Goal: Task Accomplishment & Management: Manage account settings

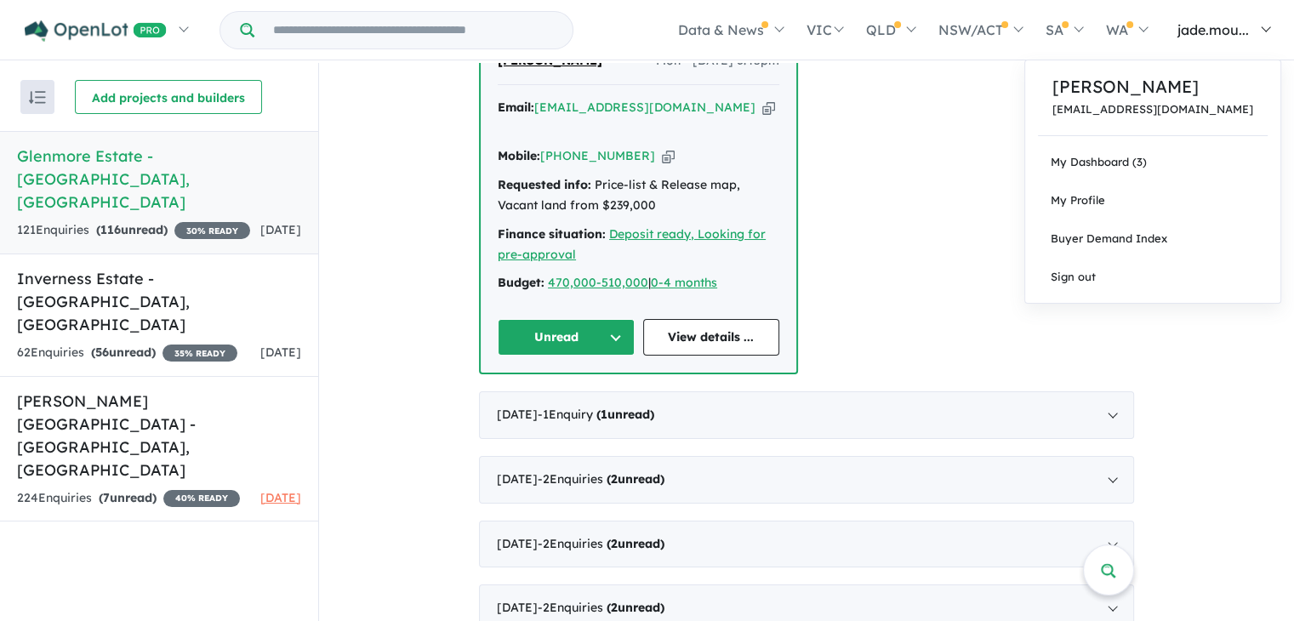
scroll to position [640, 0]
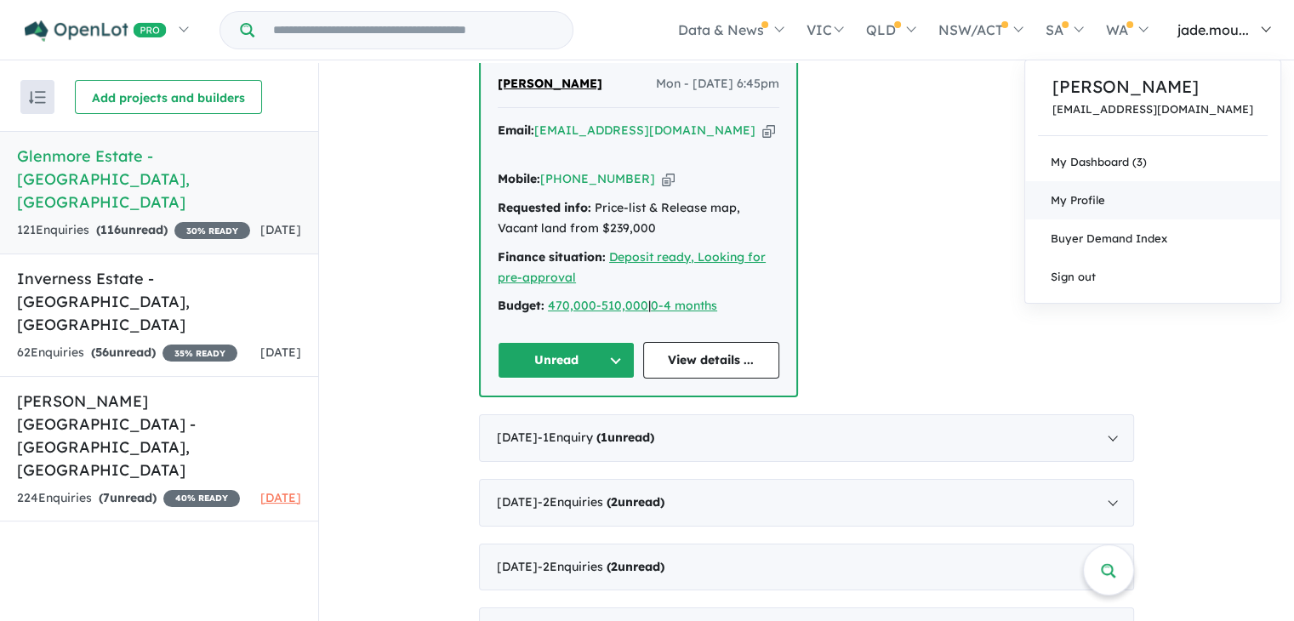
click at [1105, 202] on span "My Profile" at bounding box center [1078, 200] width 54 height 14
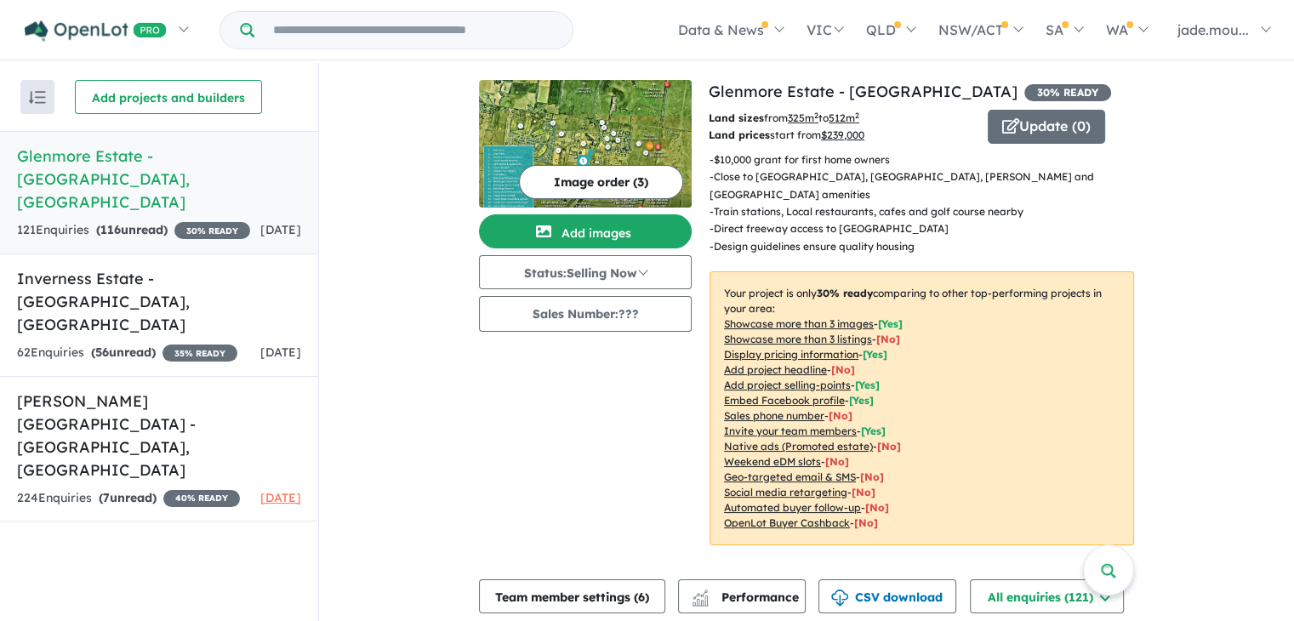
click at [150, 220] on div "121 Enquir ies ( 116 unread) 30 % READY" at bounding box center [133, 230] width 233 height 20
click at [112, 390] on h5 "Minton Place Estate - Beveridge , VIC" at bounding box center [159, 436] width 284 height 92
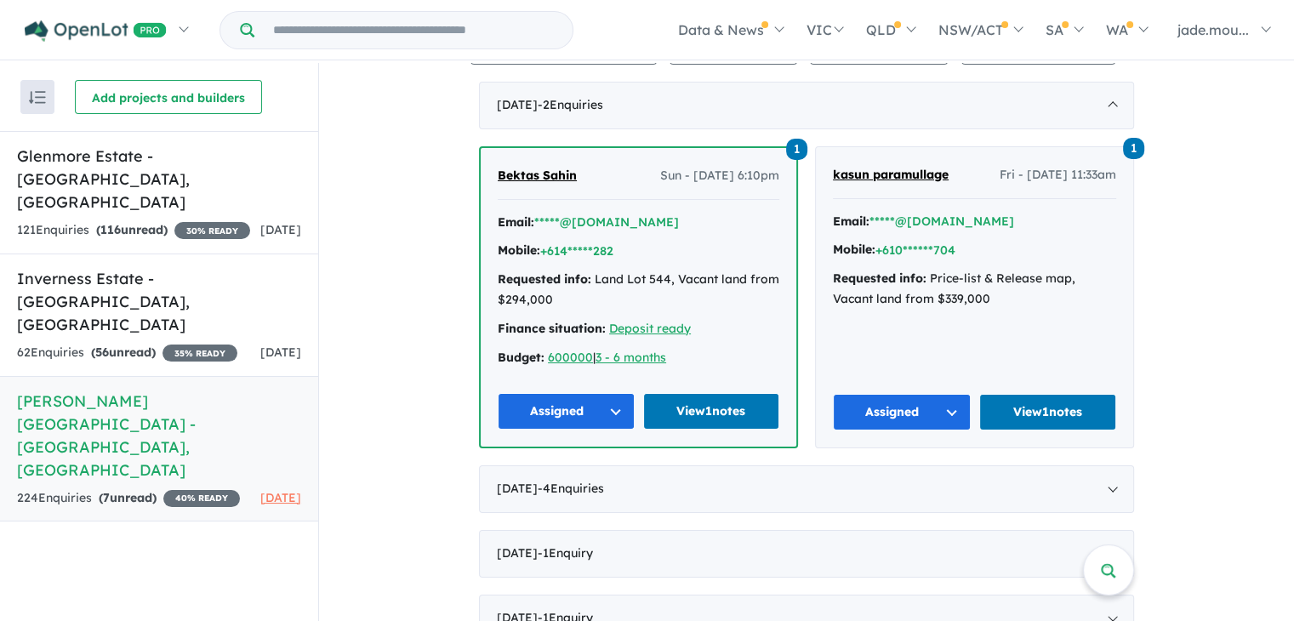
scroll to position [681, 0]
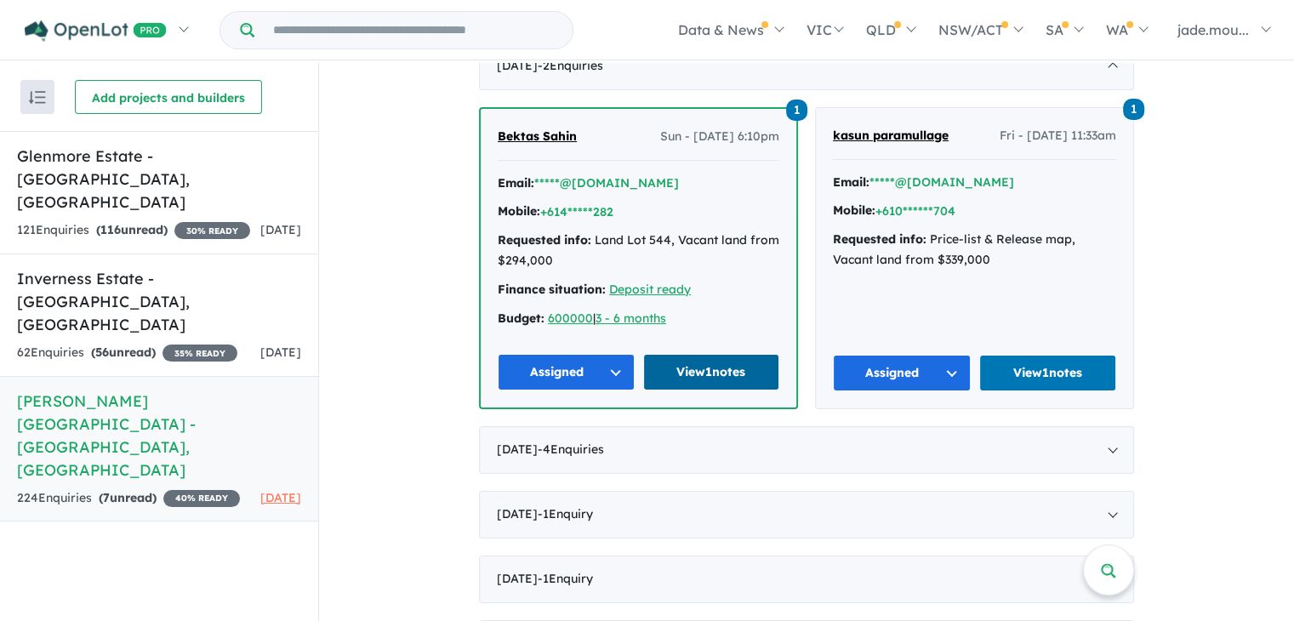
click at [670, 354] on link "View 1 notes" at bounding box center [711, 372] width 137 height 37
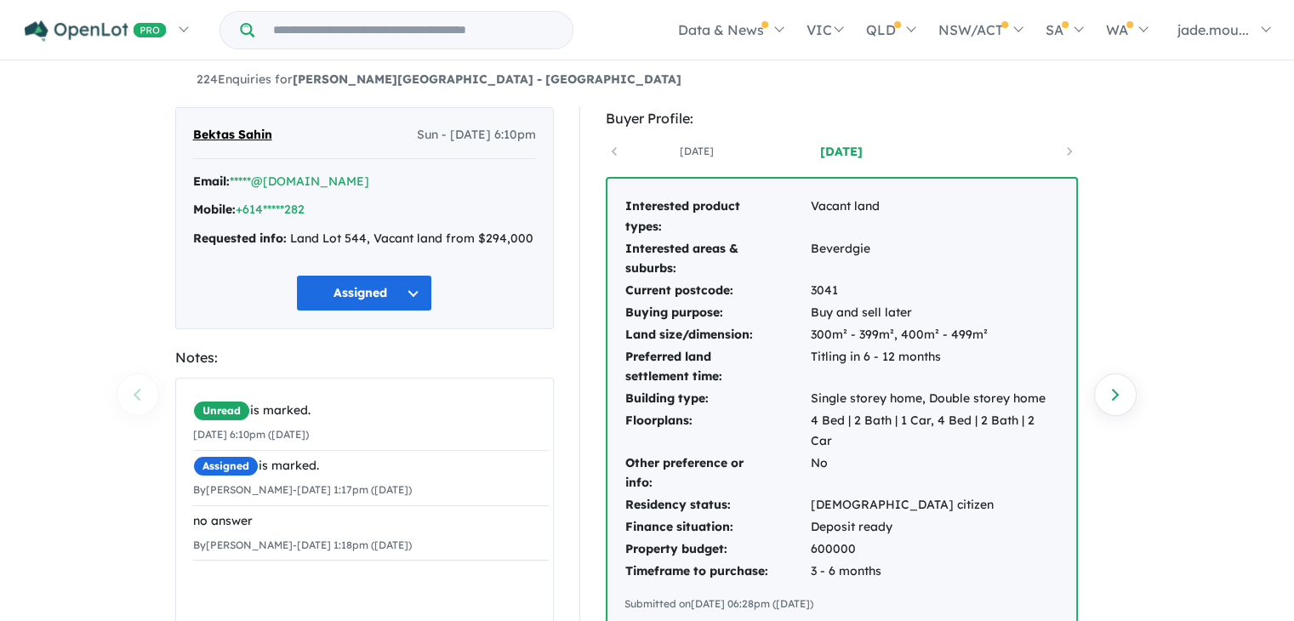
scroll to position [10, 0]
click at [418, 293] on button "Assigned" at bounding box center [364, 293] width 136 height 37
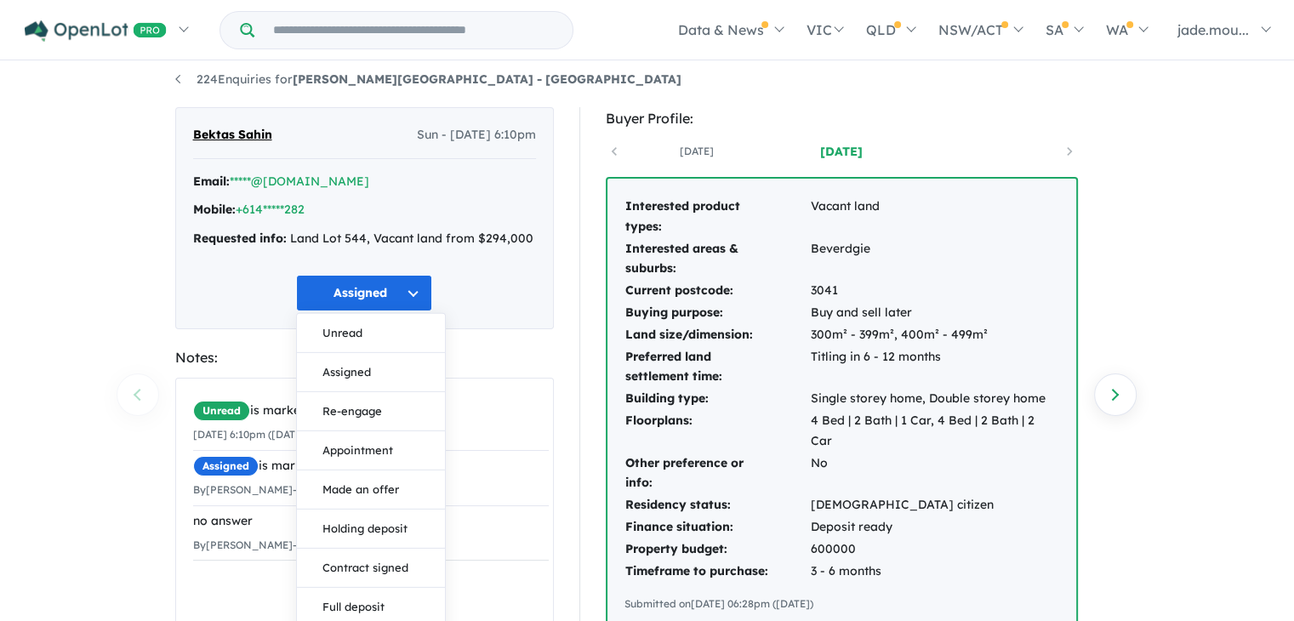
click at [1205, 403] on div "224 Enquiries for Minton Place Estate - Beveridge Previous enquiry Next enquiry…" at bounding box center [647, 333] width 1294 height 561
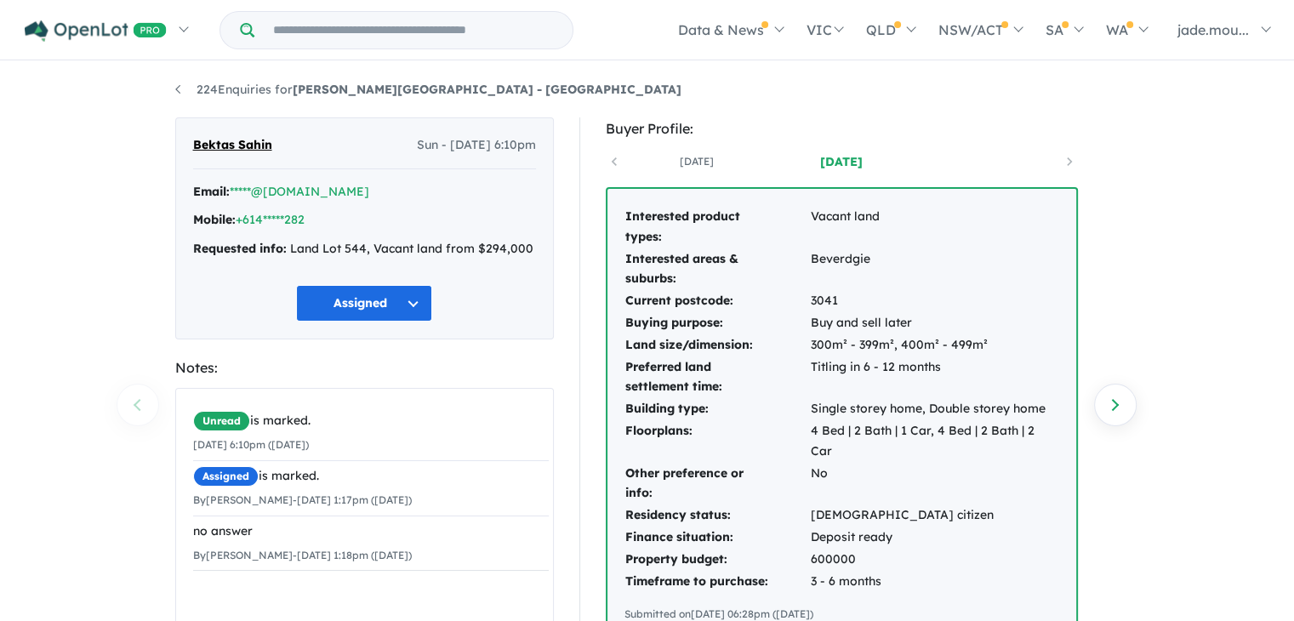
scroll to position [0, 0]
click at [172, 85] on div "224 Enquiries for Minton Place Estate - Beveridge Previous enquiry Next enquiry…" at bounding box center [647, 343] width 970 height 561
click at [197, 89] on link "224 Enquiries for Minton Place Estate - Beveridge" at bounding box center [428, 89] width 506 height 15
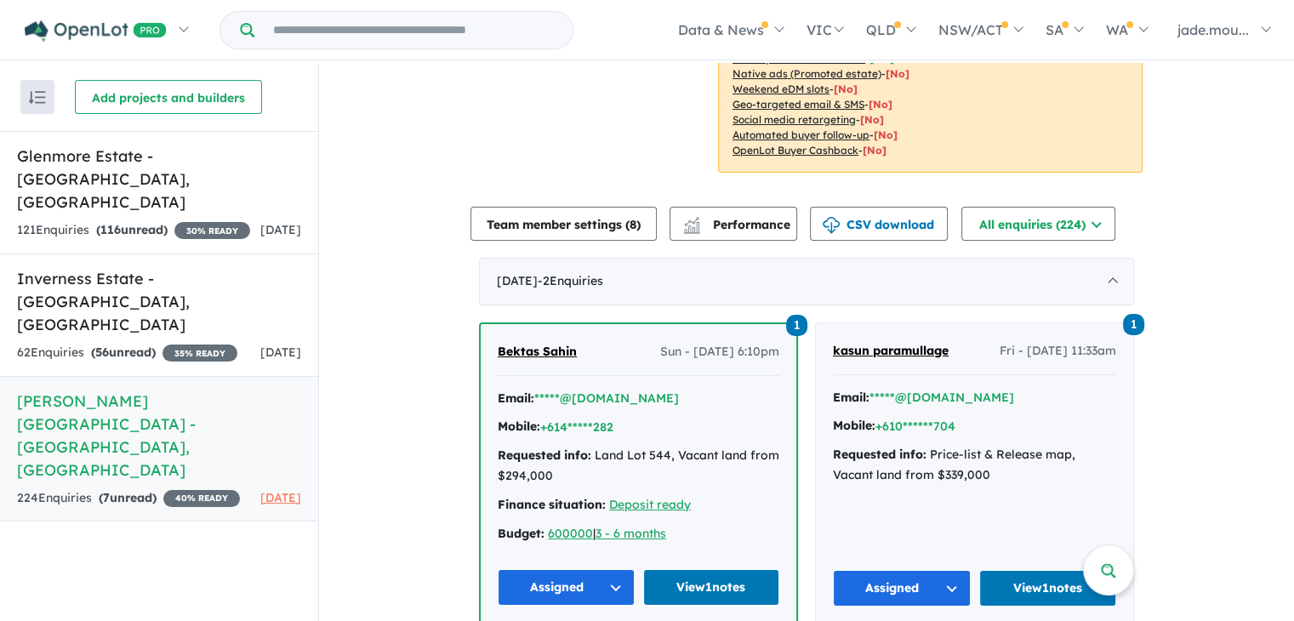
scroll to position [596, 0]
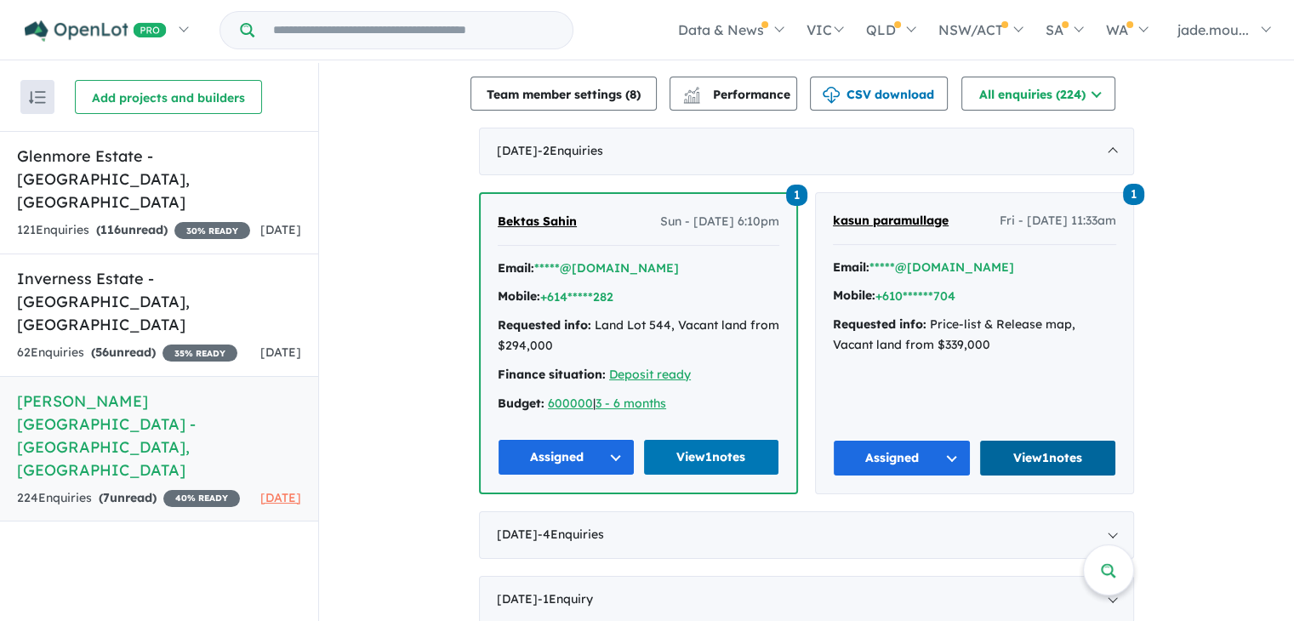
click at [1023, 440] on link "View 1 notes" at bounding box center [1048, 458] width 138 height 37
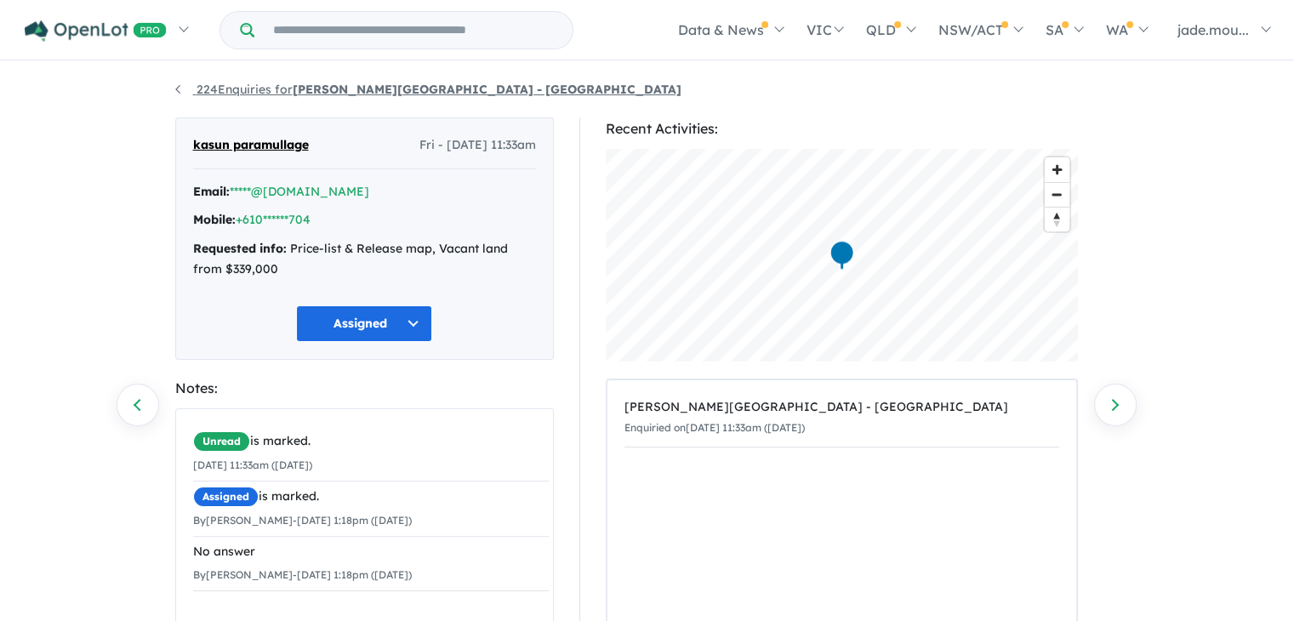
click at [204, 95] on link "224 Enquiries for [PERSON_NAME][GEOGRAPHIC_DATA] - [GEOGRAPHIC_DATA]" at bounding box center [428, 89] width 506 height 15
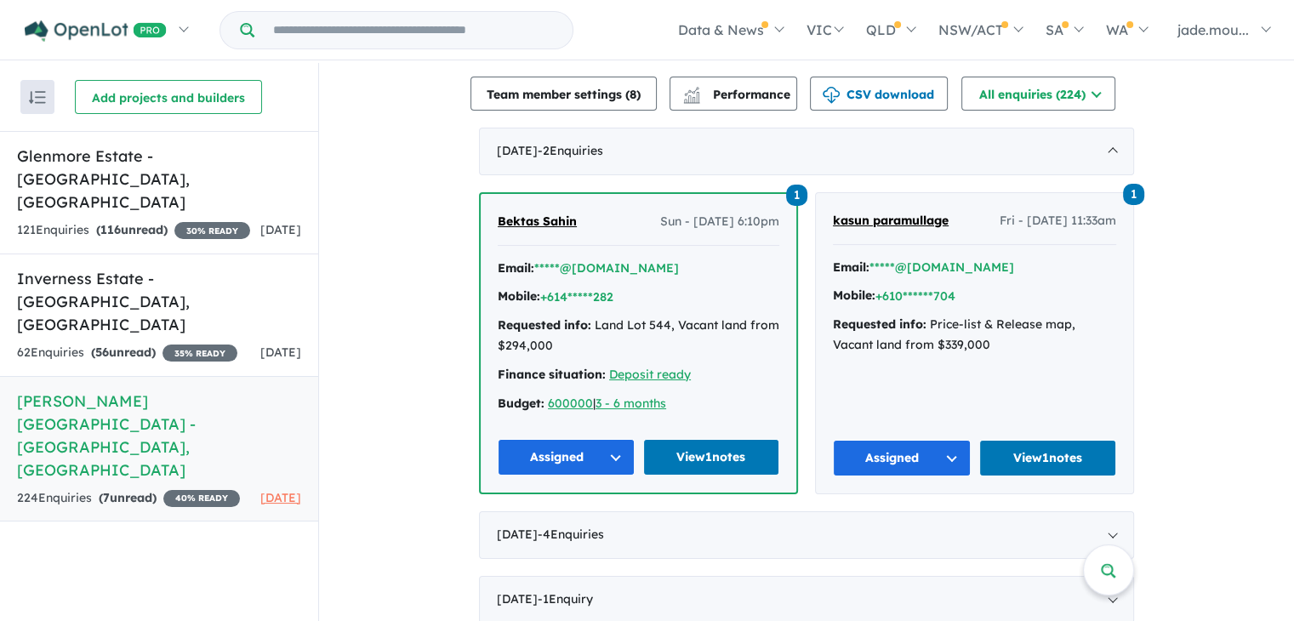
scroll to position [851, 0]
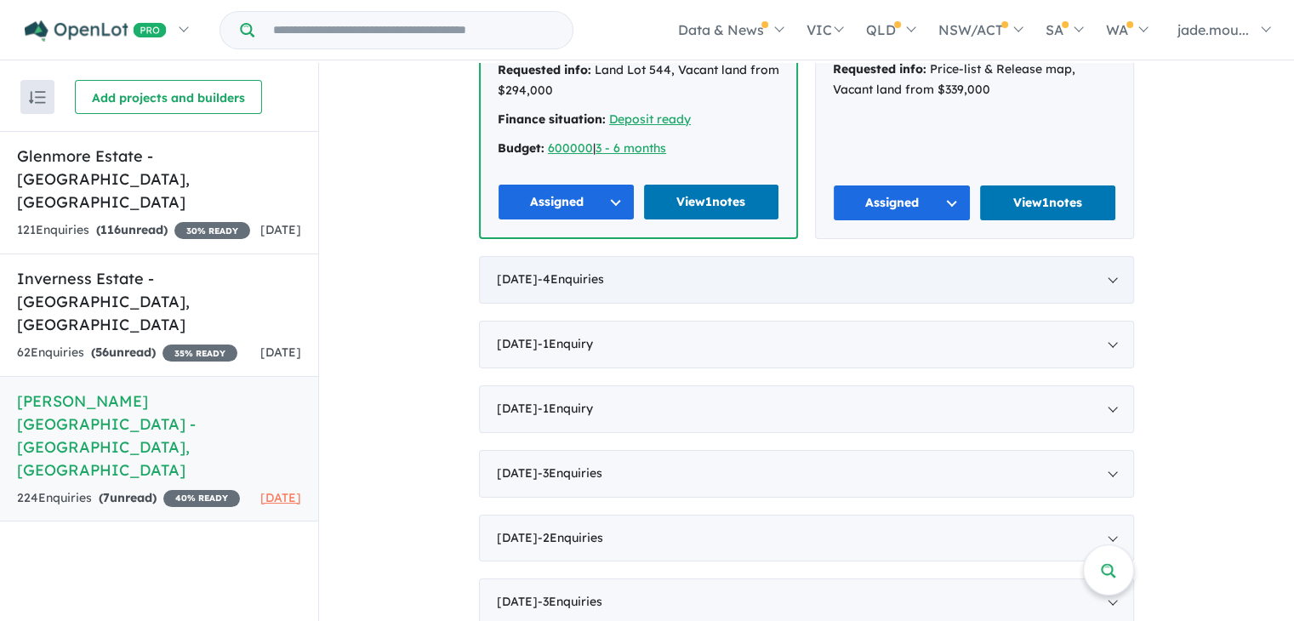
click at [1106, 256] on div "June 2025 - 4 Enquir ies ( 0 unread)" at bounding box center [806, 280] width 655 height 48
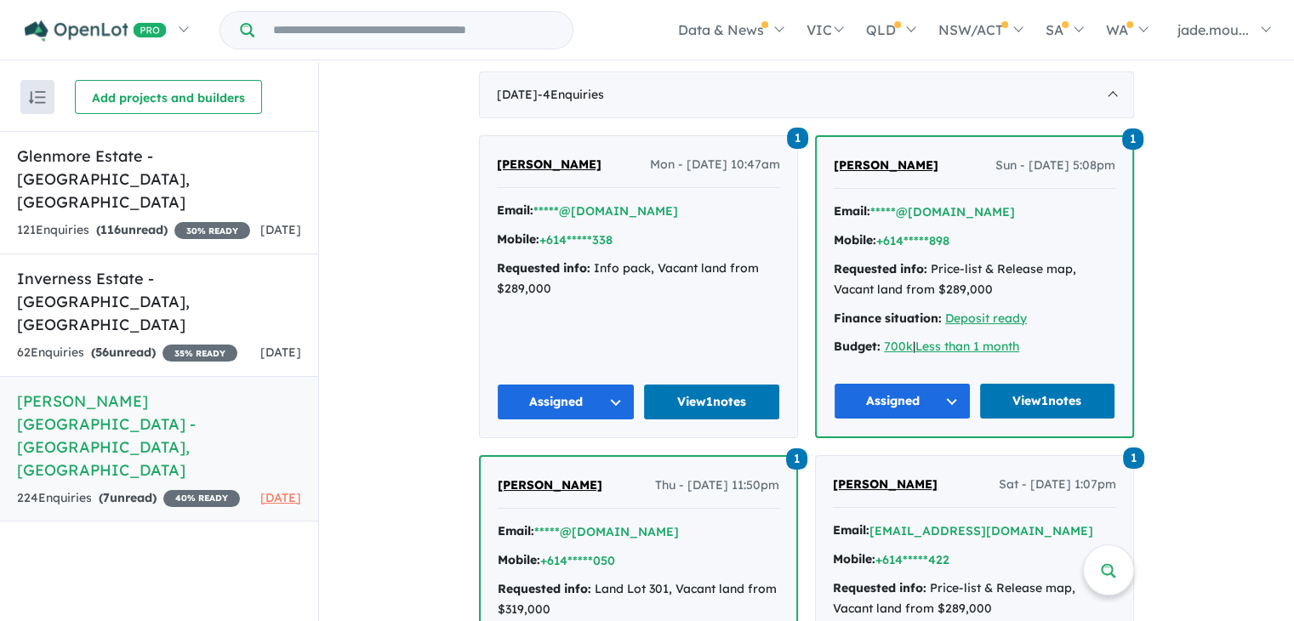
scroll to position [816, 0]
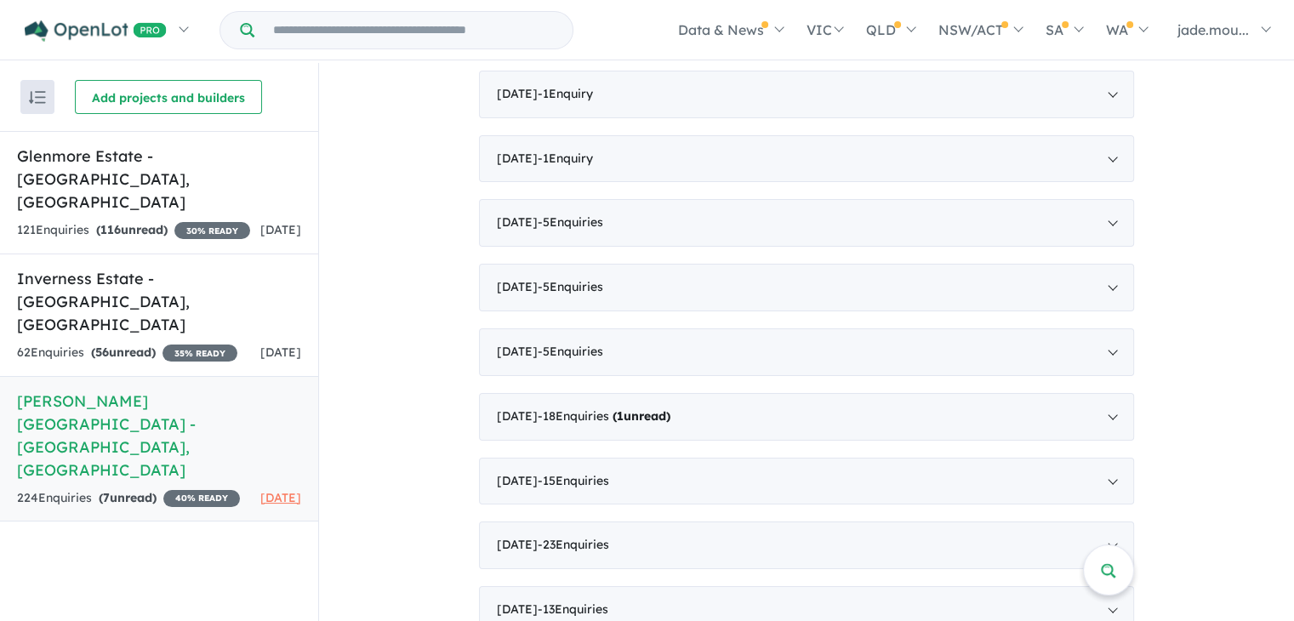
scroll to position [1837, 0]
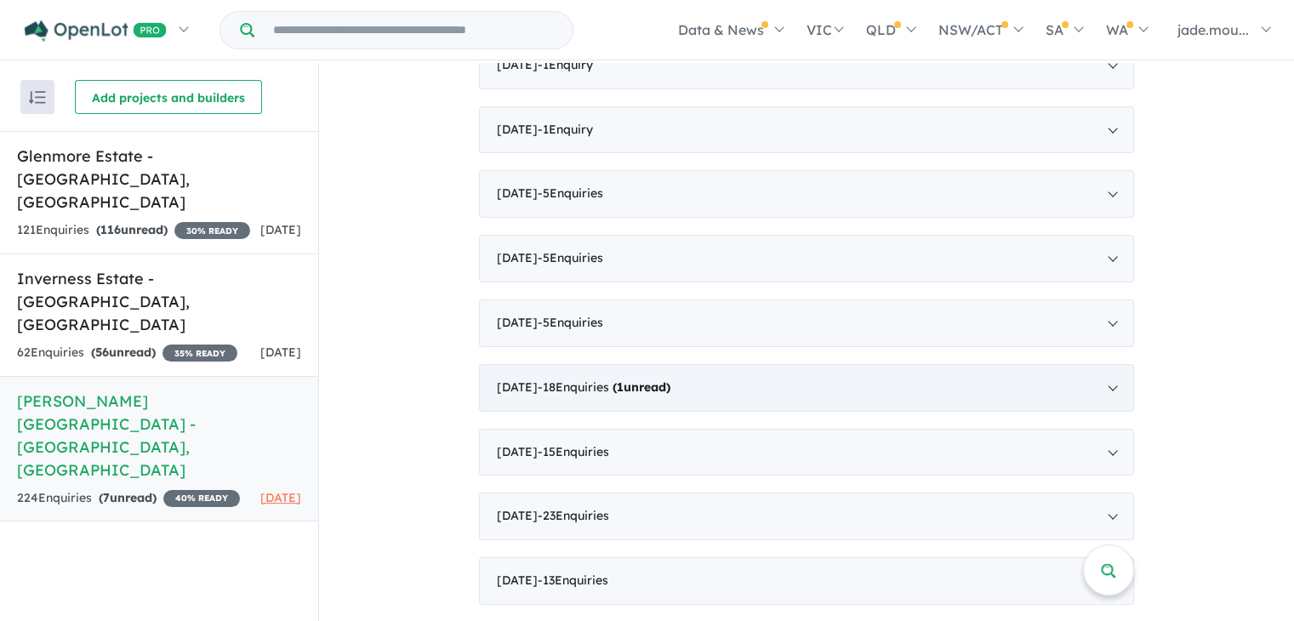
click at [1093, 364] on div "December 2023 - 18 Enquir ies ( 1 unread)" at bounding box center [806, 388] width 655 height 48
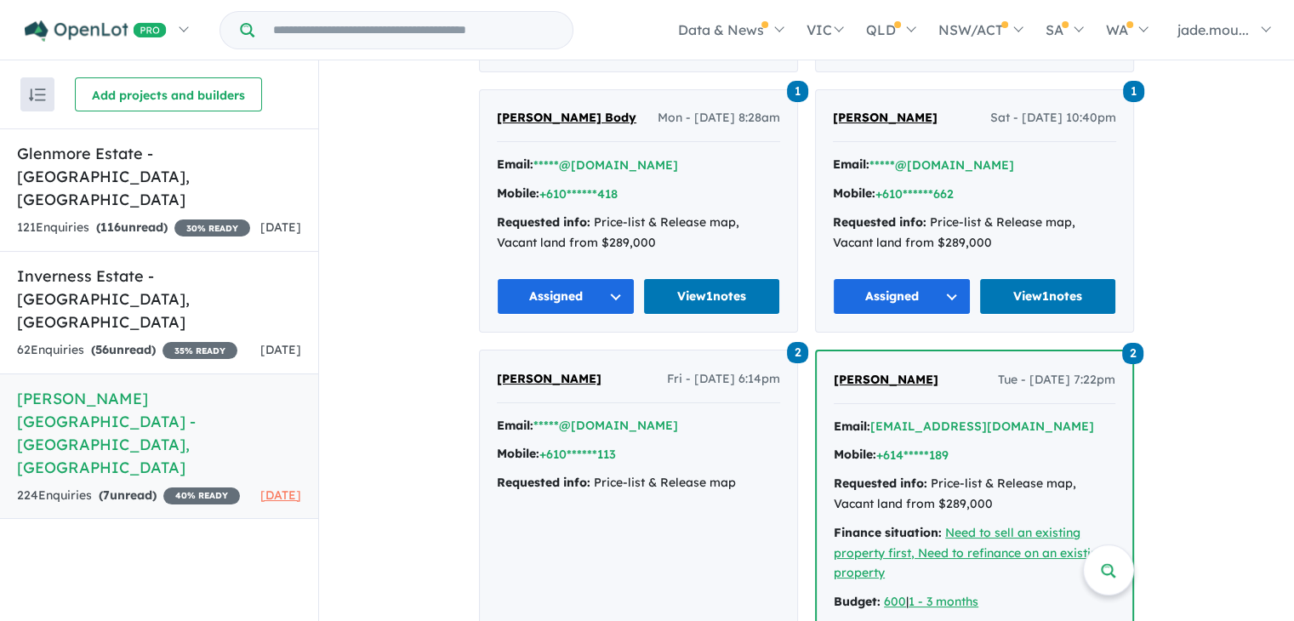
scroll to position [1964, 0]
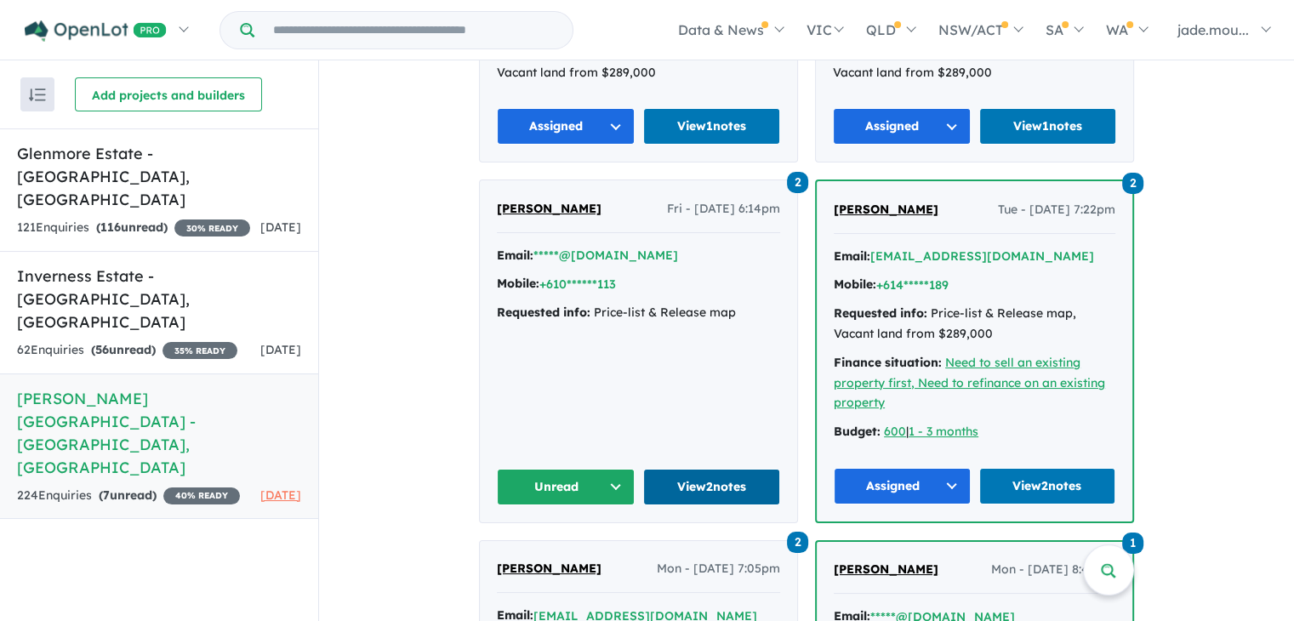
click at [719, 469] on link "View 2 notes" at bounding box center [712, 487] width 138 height 37
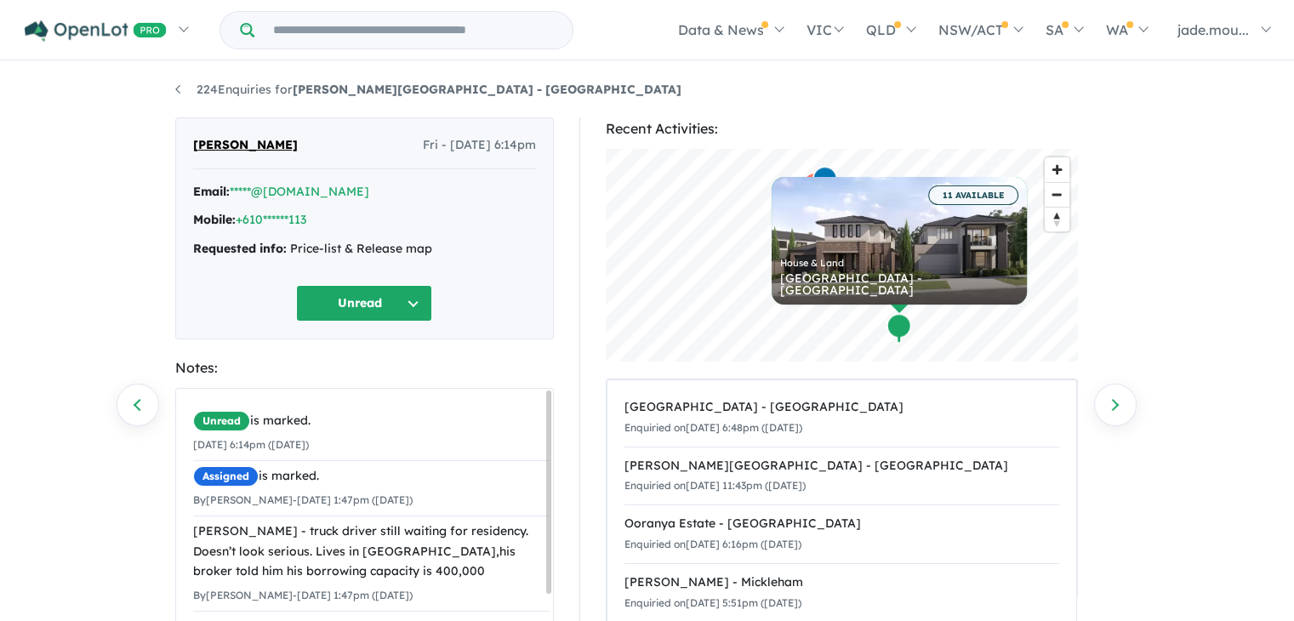
click at [250, 97] on li "224 Enquiries for [PERSON_NAME][GEOGRAPHIC_DATA] - [GEOGRAPHIC_DATA]" at bounding box center [428, 90] width 506 height 20
click at [256, 92] on link "224 Enquiries for [PERSON_NAME][GEOGRAPHIC_DATA] - [GEOGRAPHIC_DATA]" at bounding box center [428, 89] width 506 height 15
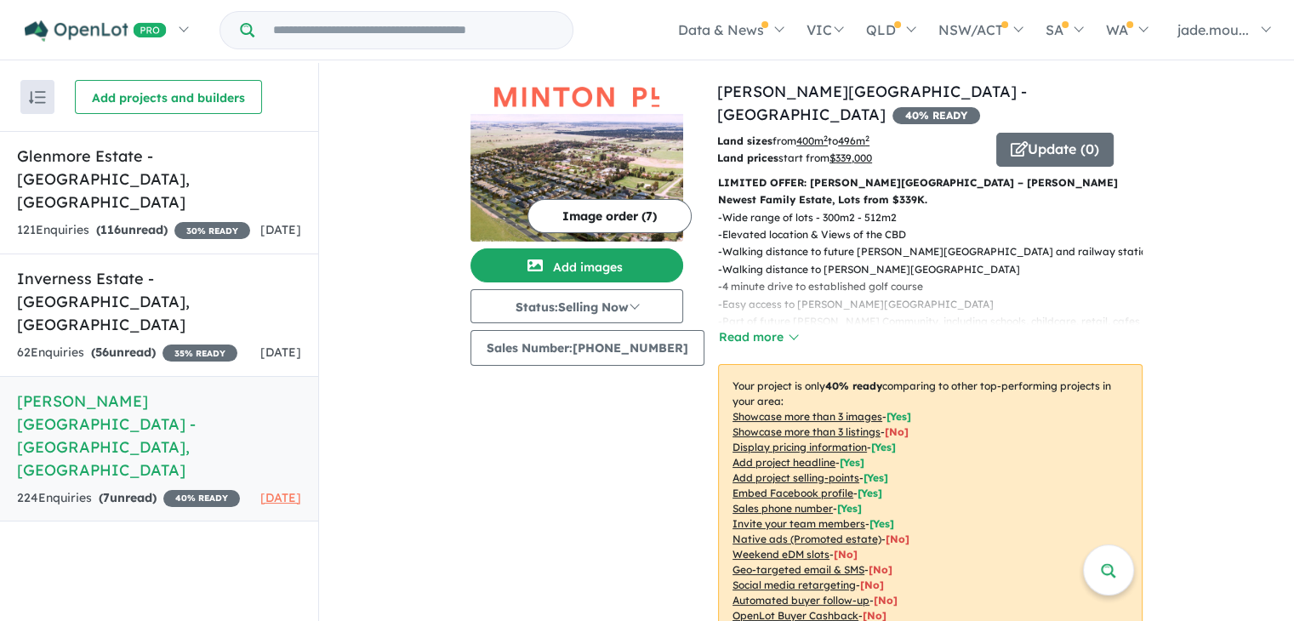
click at [105, 390] on h5 "[PERSON_NAME][GEOGRAPHIC_DATA] - [GEOGRAPHIC_DATA][PERSON_NAME][GEOGRAPHIC_DATA]" at bounding box center [159, 436] width 284 height 92
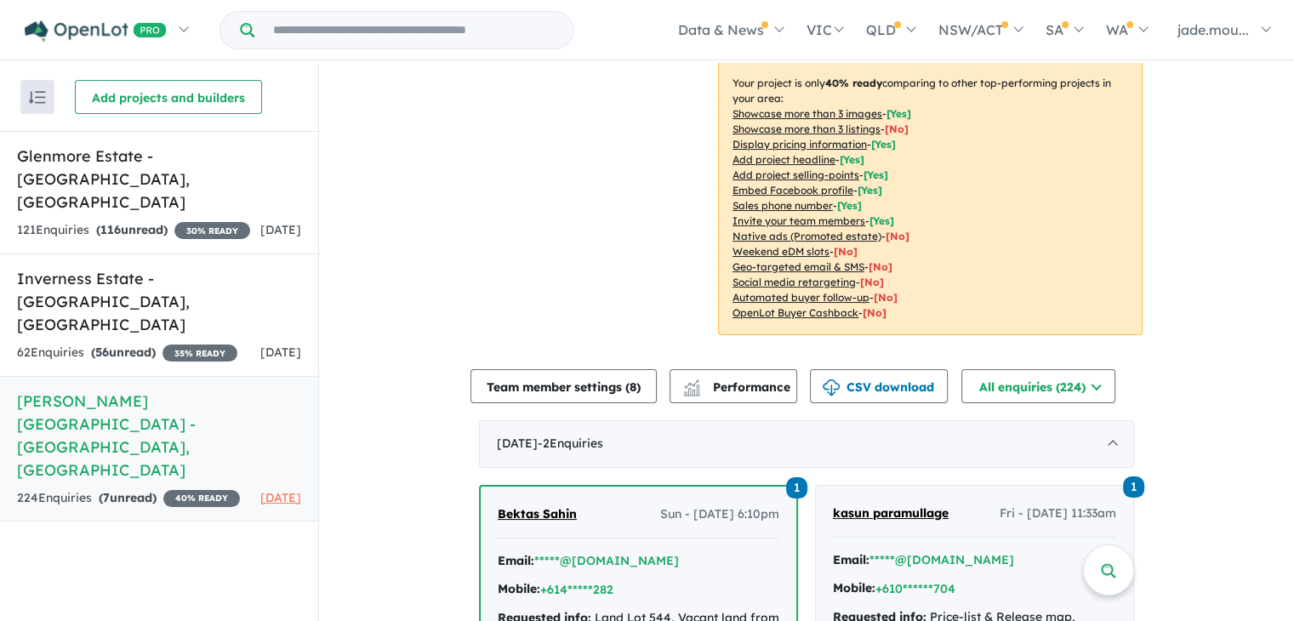
scroll to position [425, 0]
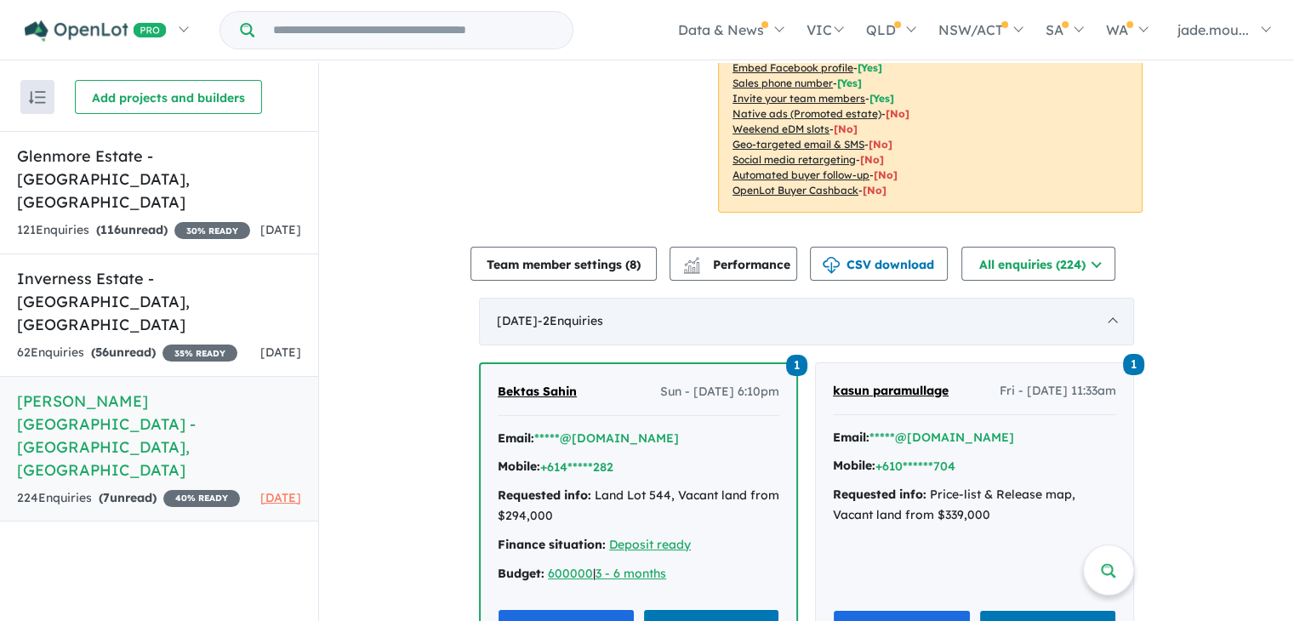
click at [1082, 298] on div "[DATE] - 2 Enquir ies ( 0 unread)" at bounding box center [806, 322] width 655 height 48
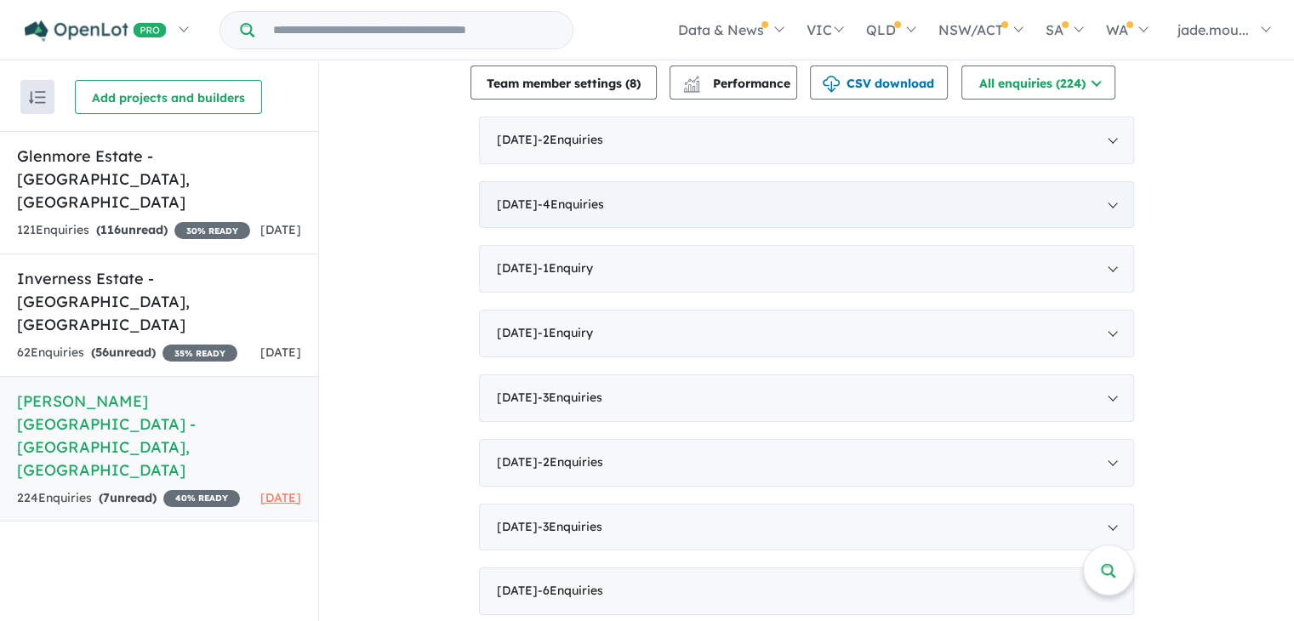
scroll to position [596, 0]
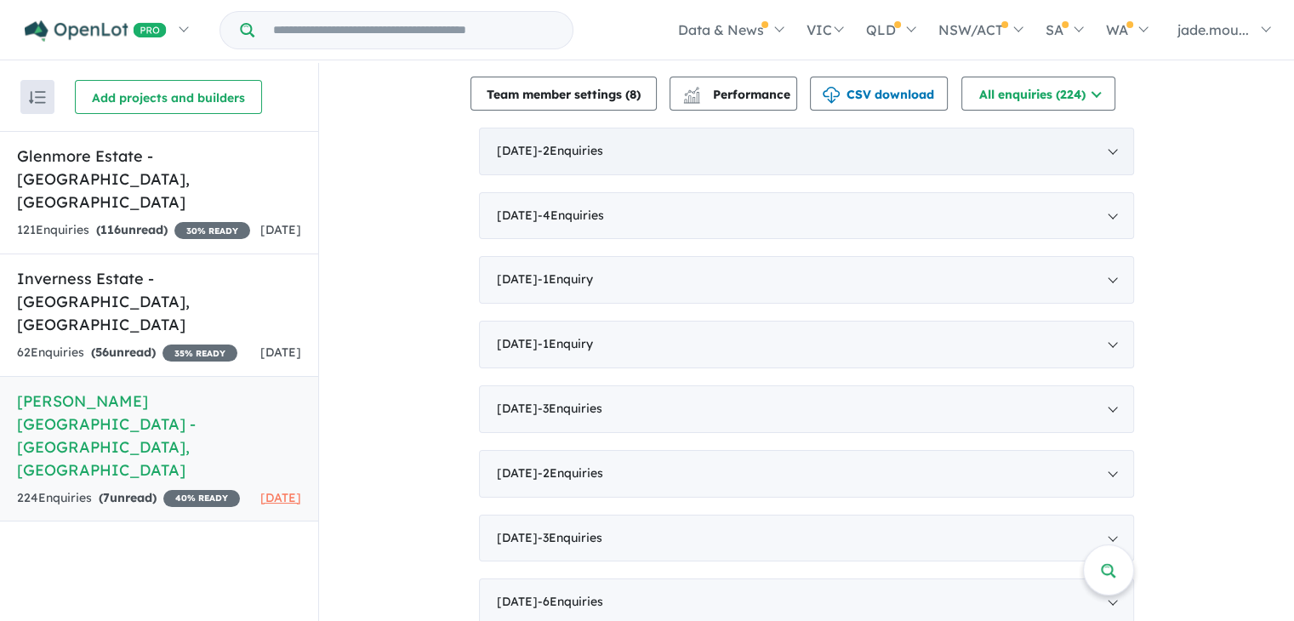
click at [643, 136] on div "[DATE] - 2 Enquir ies ( 0 unread)" at bounding box center [806, 152] width 655 height 48
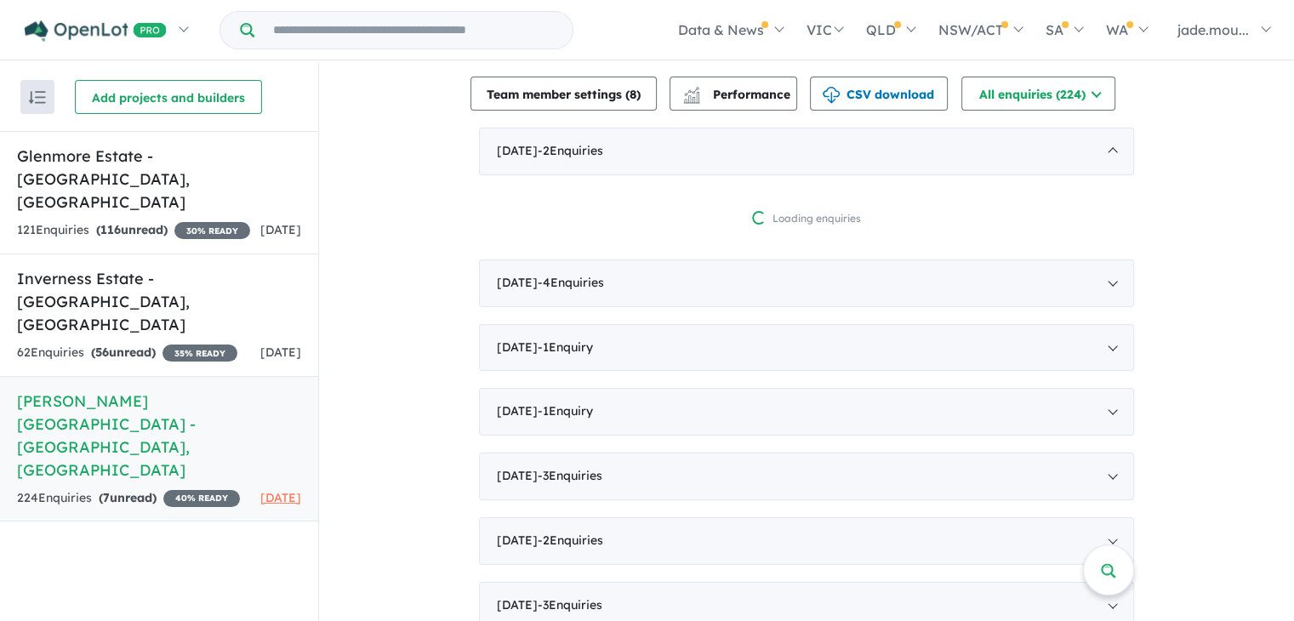
scroll to position [3, 0]
